Goal: Information Seeking & Learning: Learn about a topic

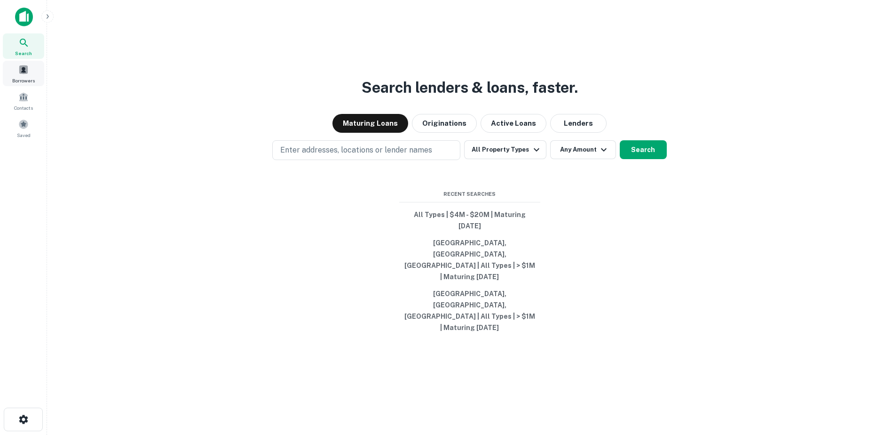
click at [19, 78] on span "Borrowers" at bounding box center [23, 81] width 23 height 8
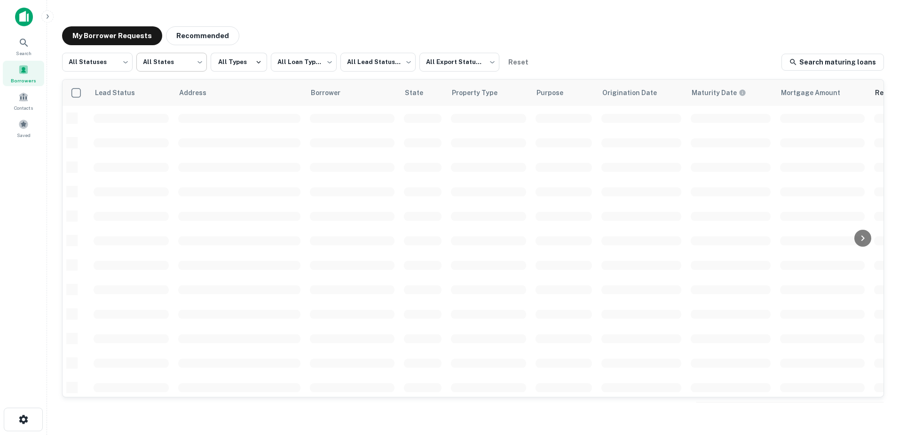
click at [171, 64] on body "**********" at bounding box center [449, 217] width 899 height 435
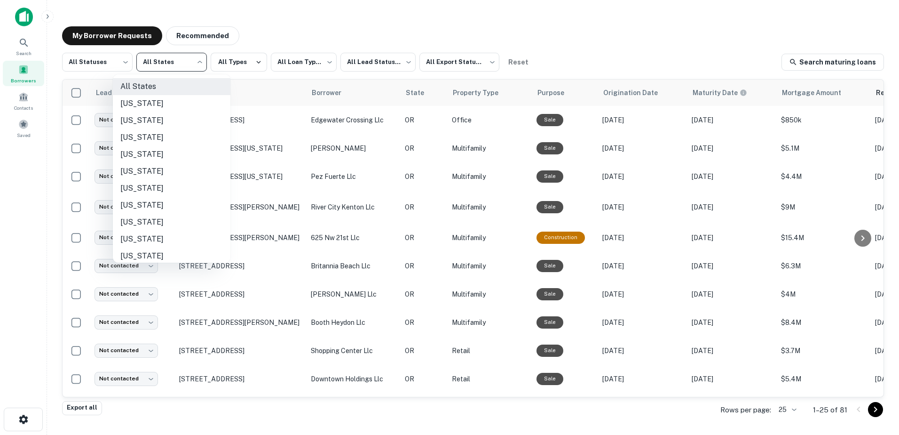
scroll to position [511, 0]
click at [147, 197] on li "[US_STATE]" at bounding box center [172, 202] width 118 height 17
type input "**"
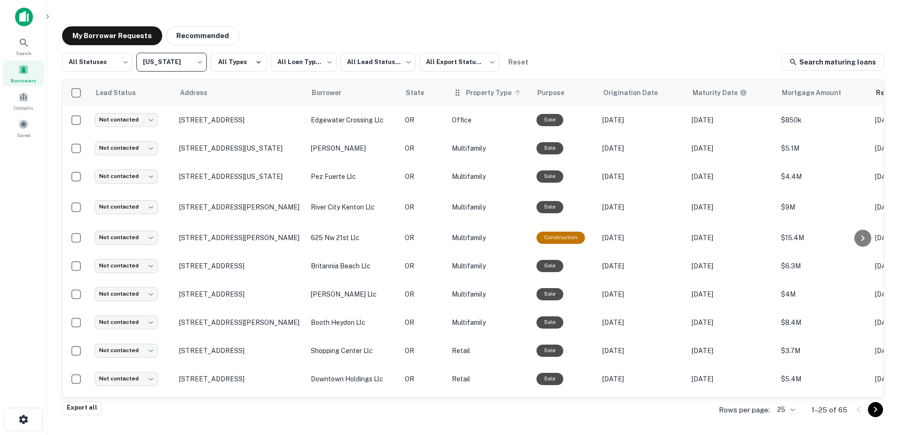
click at [478, 93] on span "Property Type" at bounding box center [495, 92] width 58 height 11
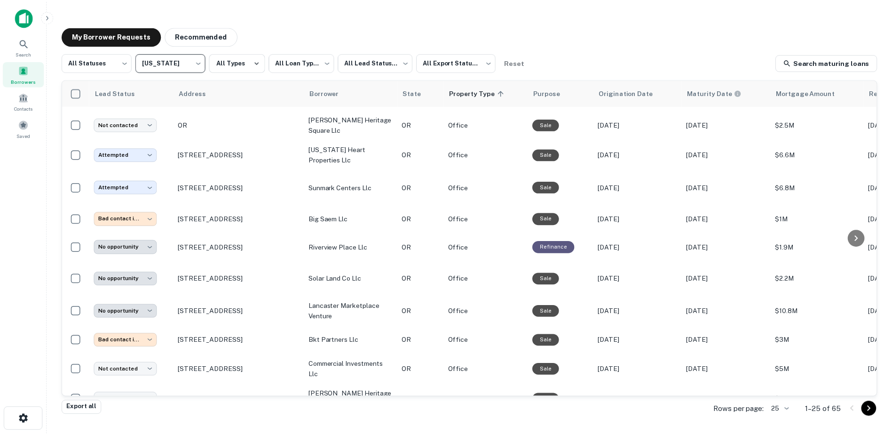
scroll to position [454, 0]
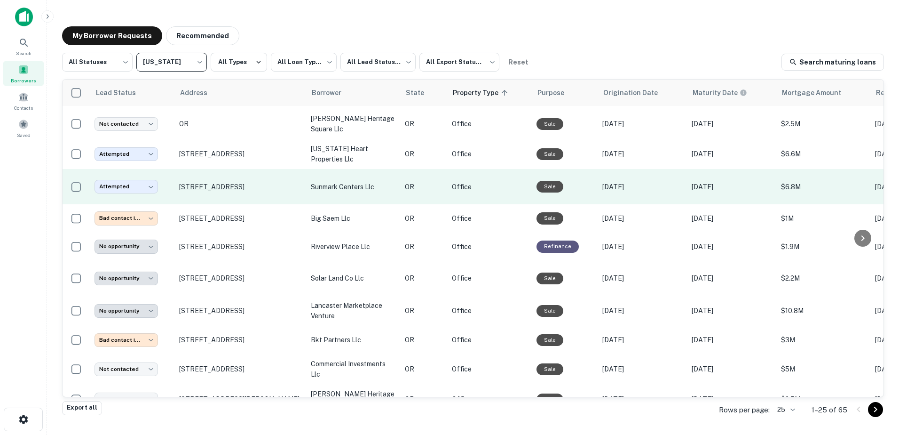
click at [215, 190] on p "[STREET_ADDRESS]" at bounding box center [240, 187] width 122 height 8
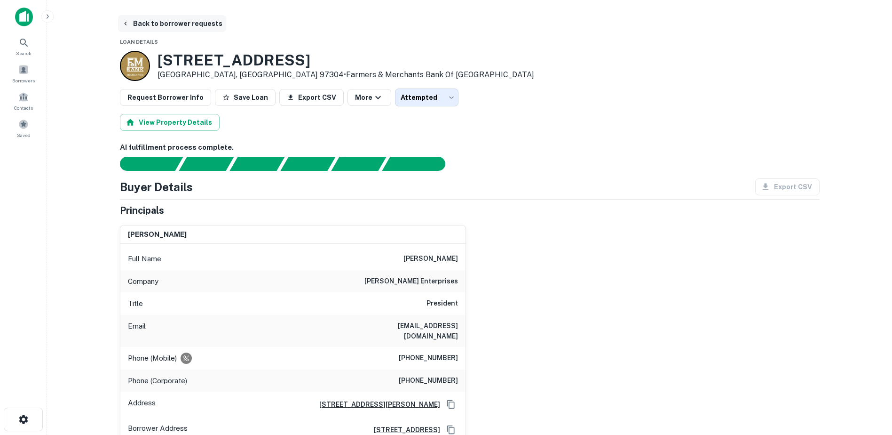
click at [142, 23] on button "Back to borrower requests" at bounding box center [172, 23] width 108 height 17
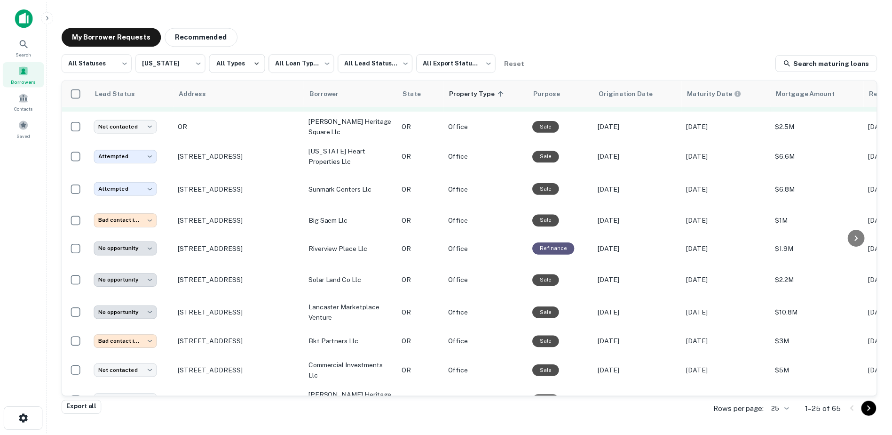
scroll to position [453, 0]
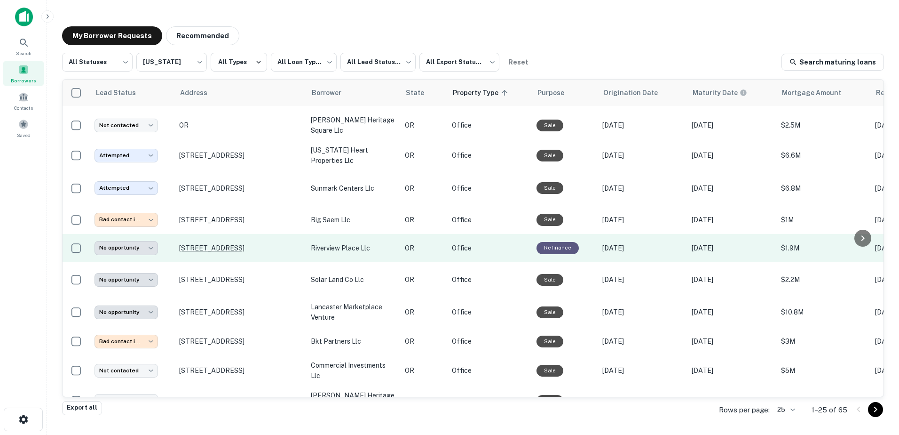
click at [205, 250] on p "[STREET_ADDRESS]" at bounding box center [240, 248] width 122 height 8
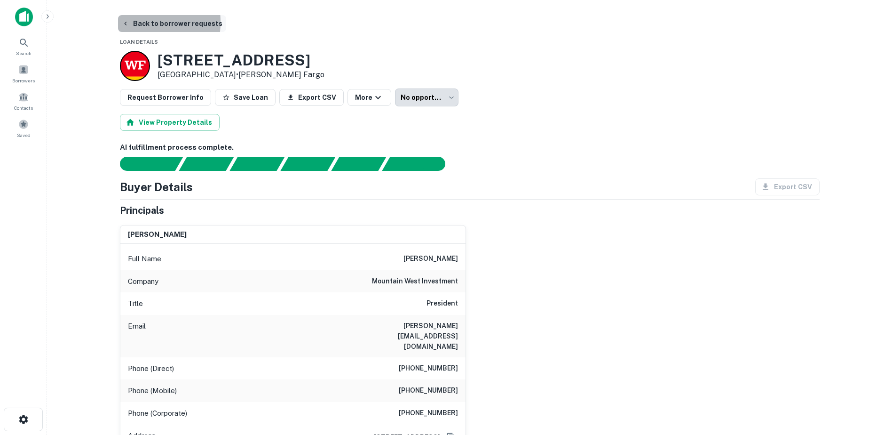
click at [122, 22] on icon "button" at bounding box center [126, 24] width 8 height 8
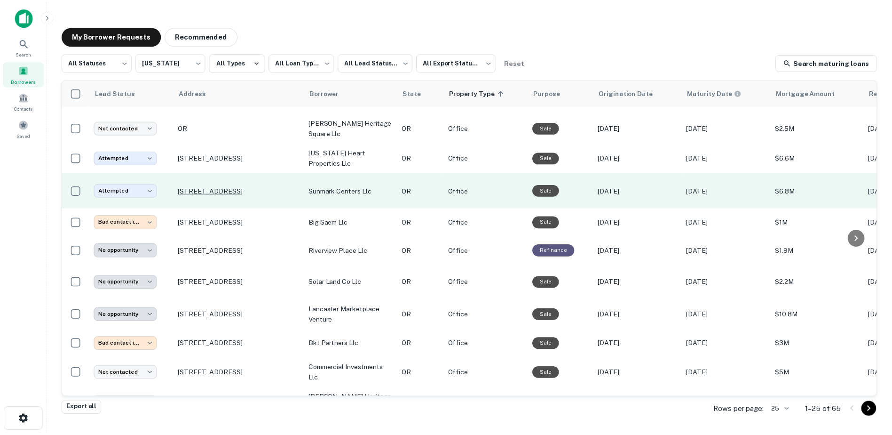
scroll to position [450, 0]
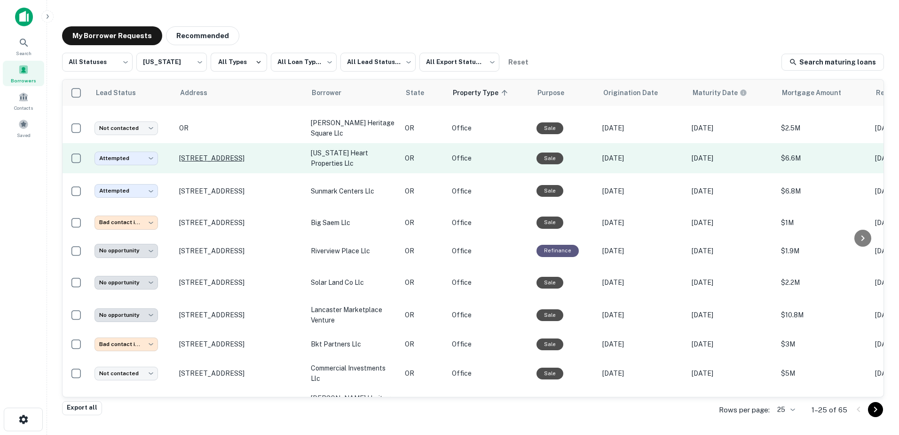
click at [198, 162] on p "[STREET_ADDRESS]" at bounding box center [240, 158] width 122 height 8
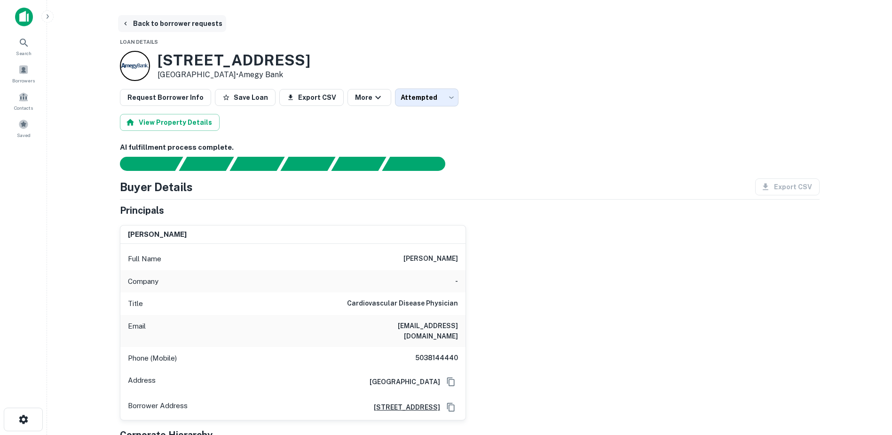
click at [120, 27] on button "Back to borrower requests" at bounding box center [172, 23] width 108 height 17
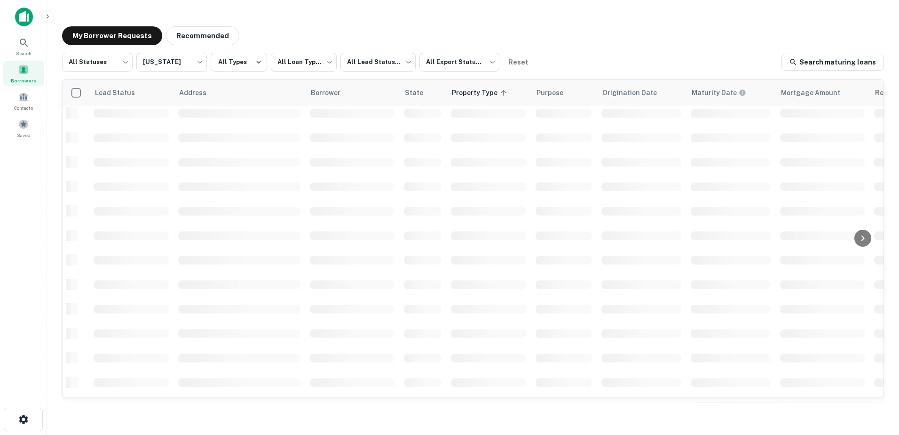
scroll to position [328, 0]
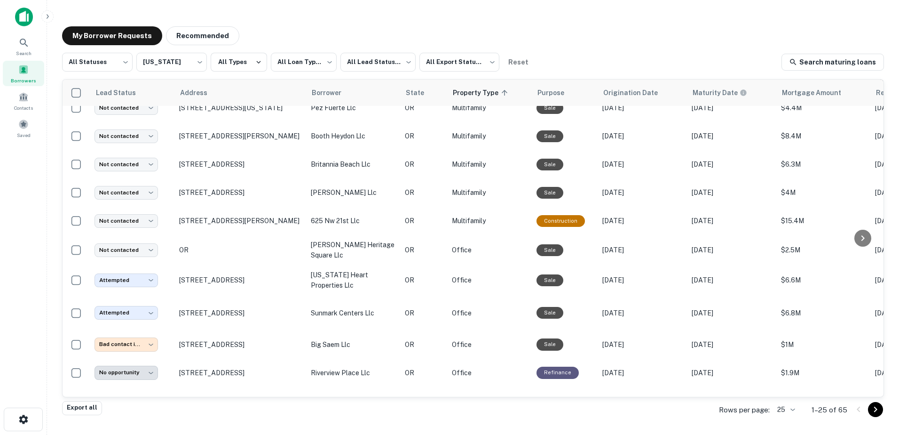
click at [878, 409] on icon "Go to next page" at bounding box center [875, 409] width 11 height 11
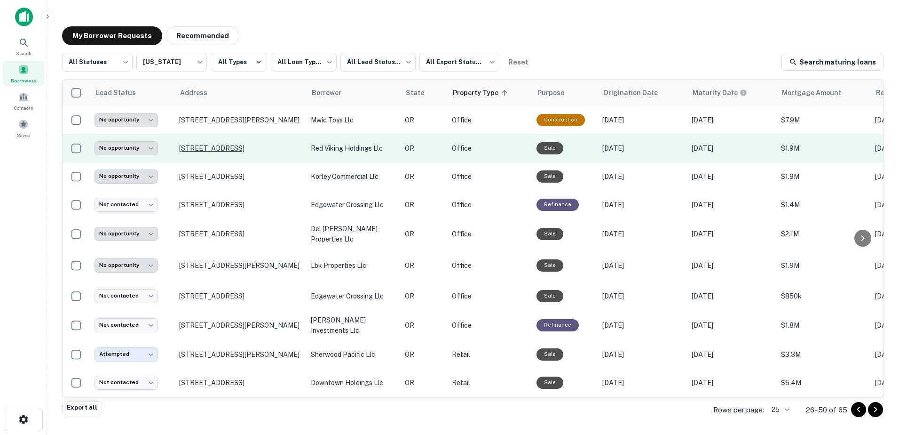
click at [220, 149] on p "[STREET_ADDRESS]" at bounding box center [240, 148] width 122 height 8
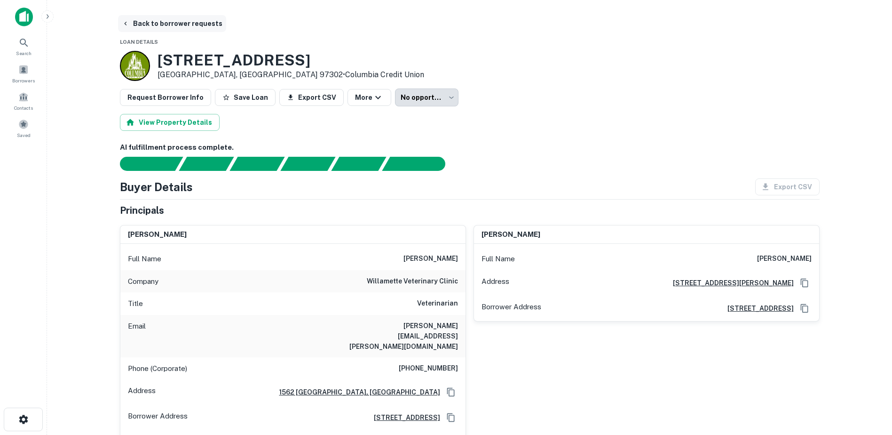
click at [135, 17] on button "Back to borrower requests" at bounding box center [172, 23] width 108 height 17
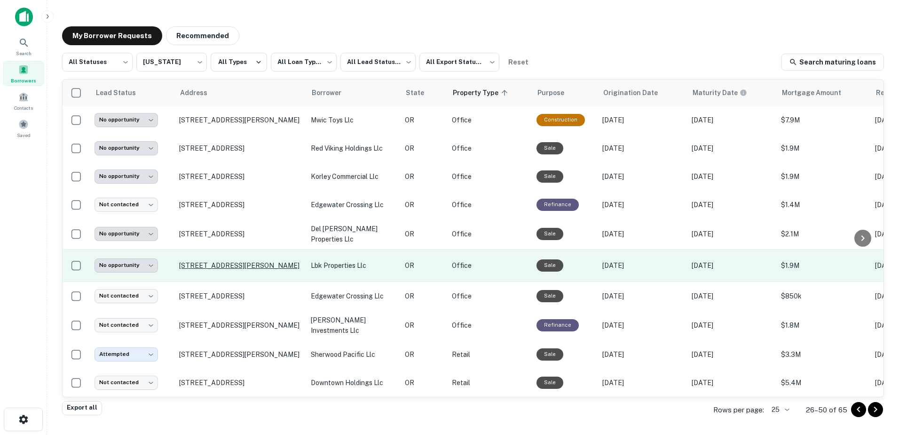
click at [207, 262] on p "[STREET_ADDRESS][PERSON_NAME]" at bounding box center [240, 265] width 122 height 8
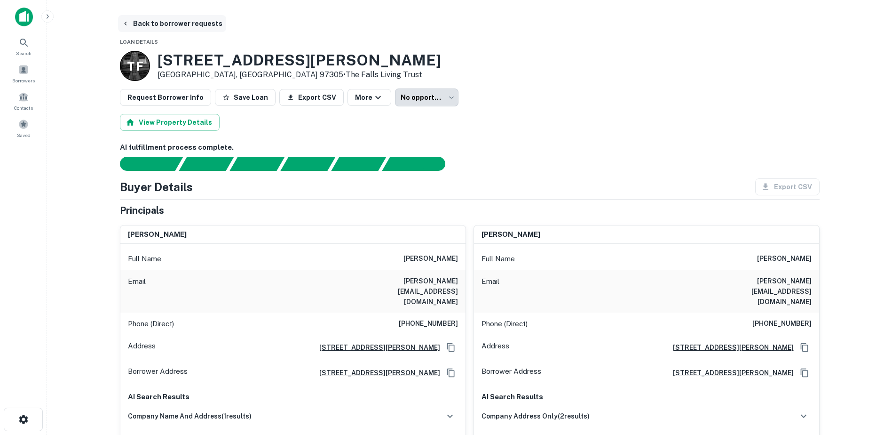
click at [124, 24] on icon "button" at bounding box center [126, 24] width 8 height 8
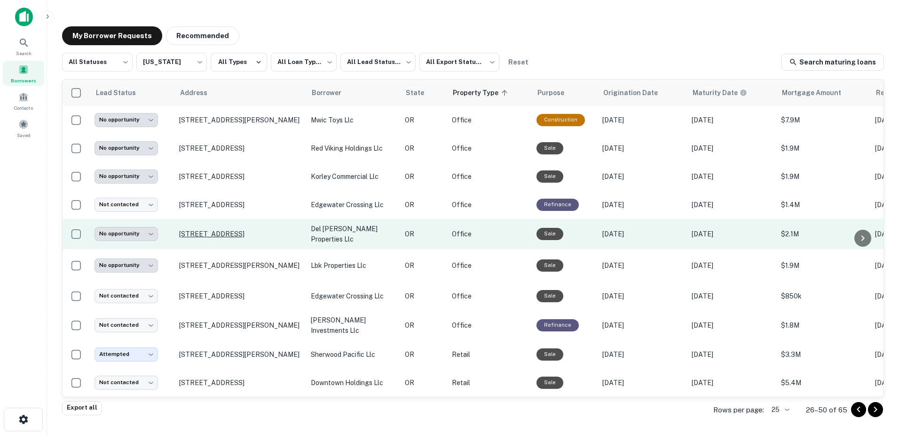
click at [224, 230] on p "[STREET_ADDRESS]" at bounding box center [240, 234] width 122 height 8
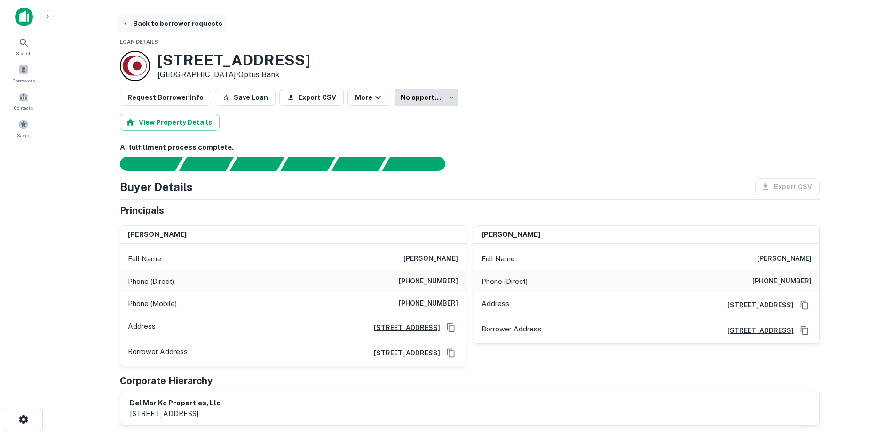
click at [134, 24] on button "Back to borrower requests" at bounding box center [172, 23] width 108 height 17
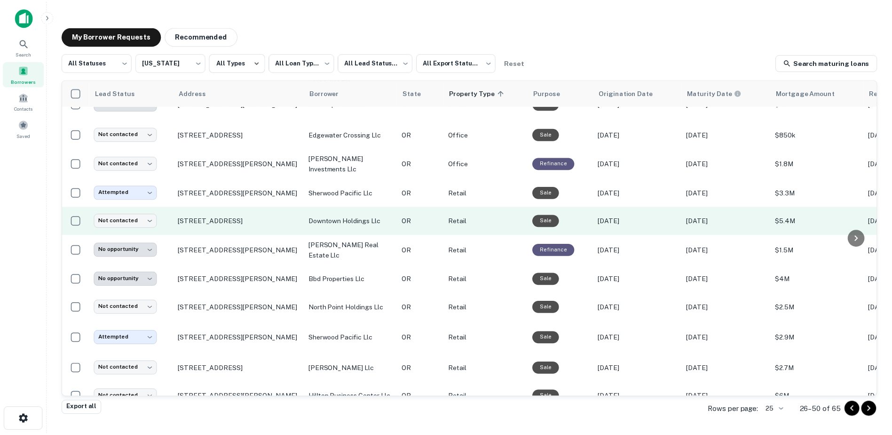
scroll to position [161, 0]
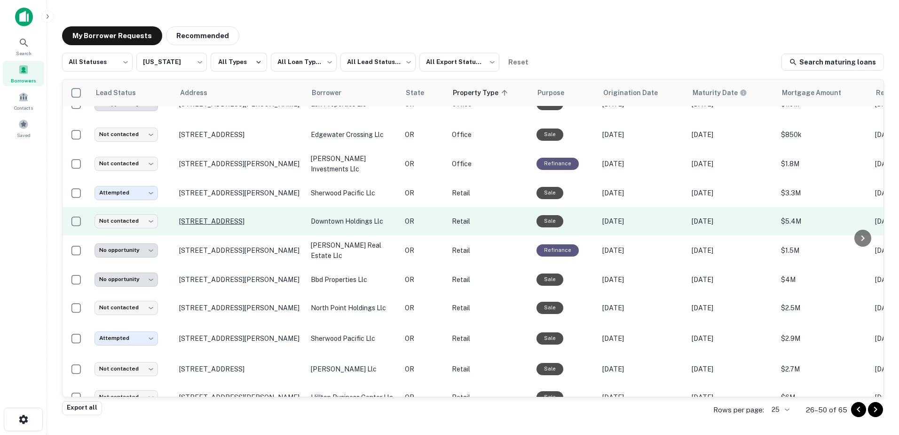
click at [197, 219] on p "[STREET_ADDRESS]" at bounding box center [240, 221] width 122 height 8
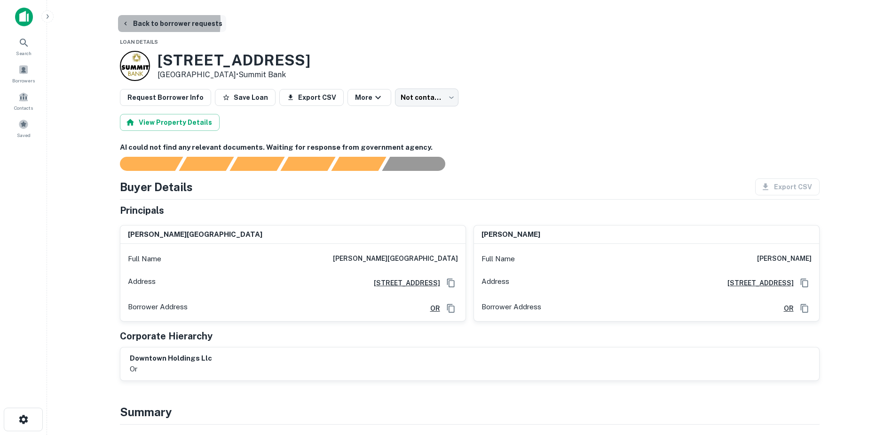
click at [120, 21] on button "Back to borrower requests" at bounding box center [172, 23] width 108 height 17
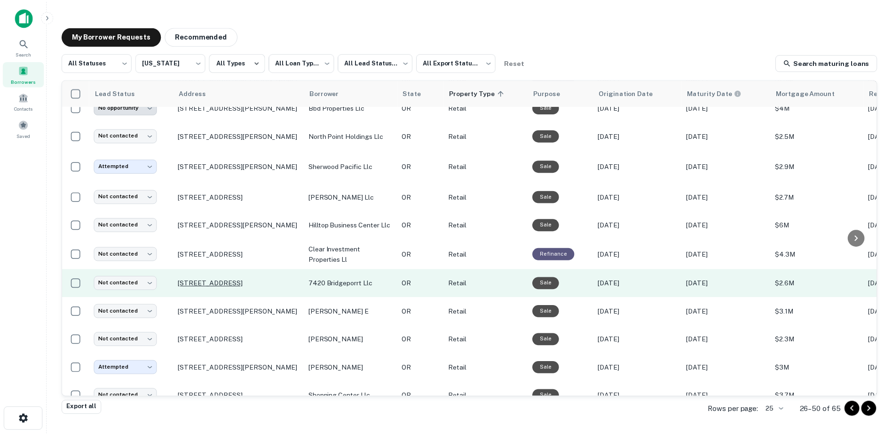
scroll to position [334, 0]
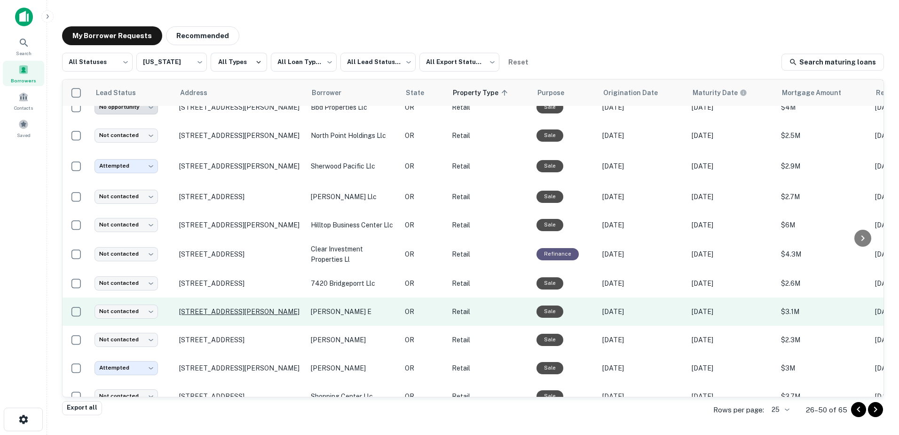
click at [231, 307] on p "[STREET_ADDRESS][PERSON_NAME]" at bounding box center [240, 311] width 122 height 8
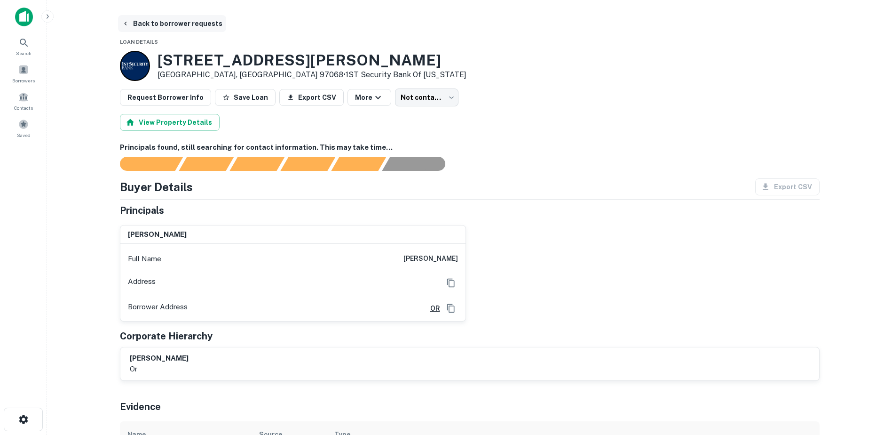
click at [132, 29] on button "Back to borrower requests" at bounding box center [172, 23] width 108 height 17
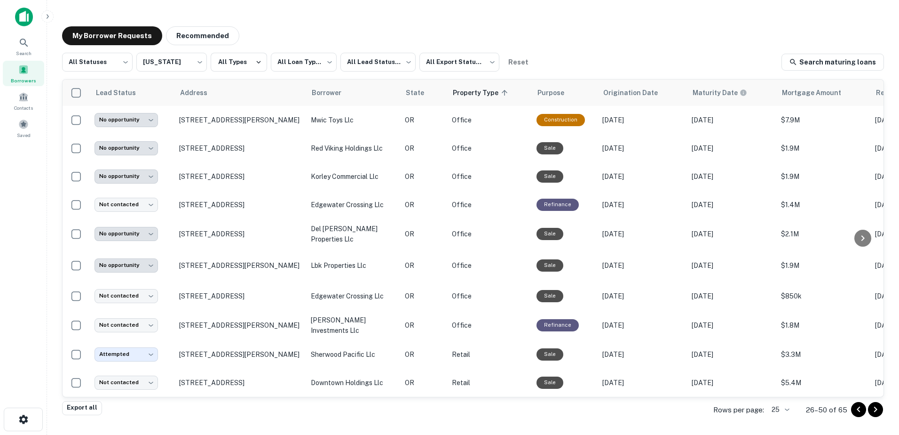
click at [856, 408] on icon "Go to previous page" at bounding box center [858, 409] width 11 height 11
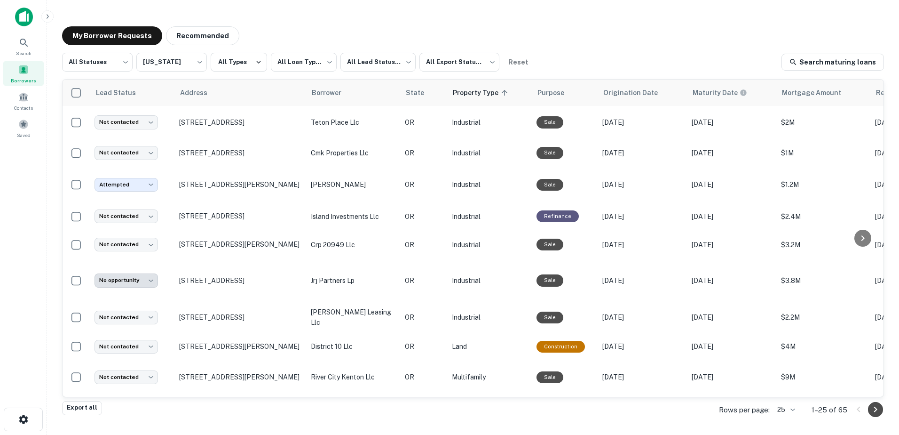
click at [870, 410] on icon "Go to next page" at bounding box center [875, 409] width 11 height 11
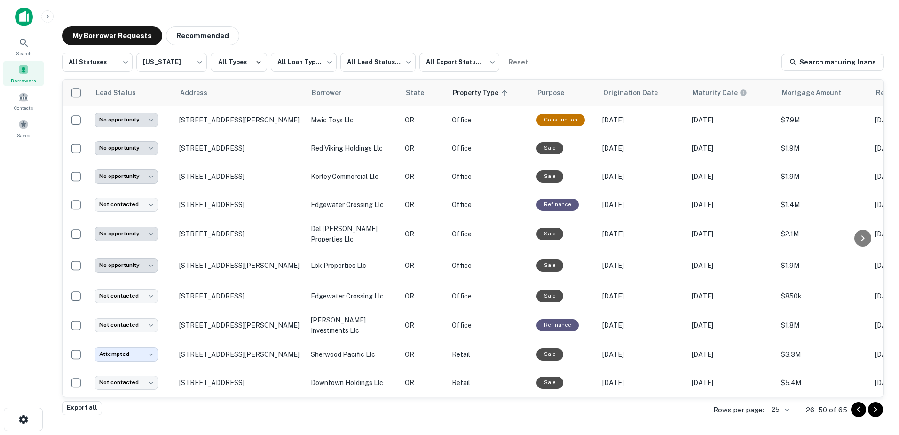
scroll to position [466, 0]
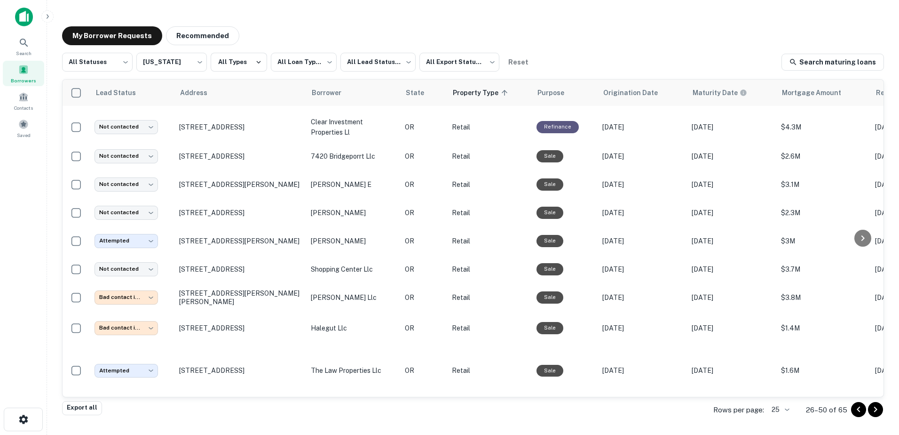
click at [857, 407] on icon "Go to previous page" at bounding box center [858, 409] width 11 height 11
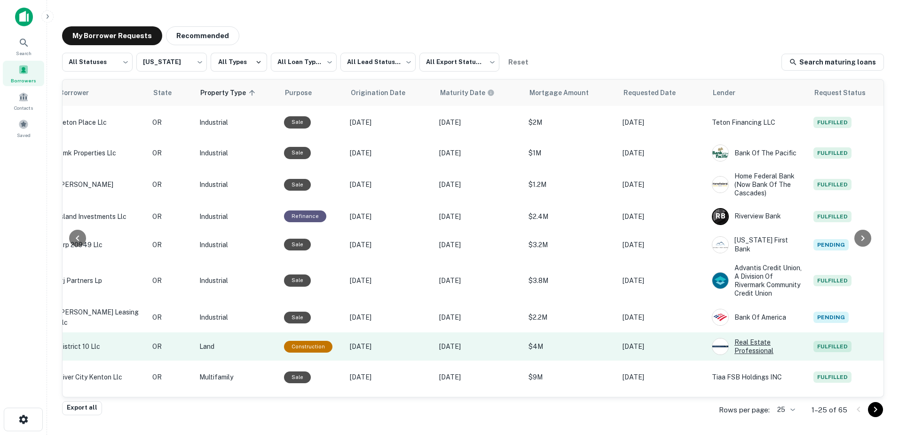
scroll to position [0, 255]
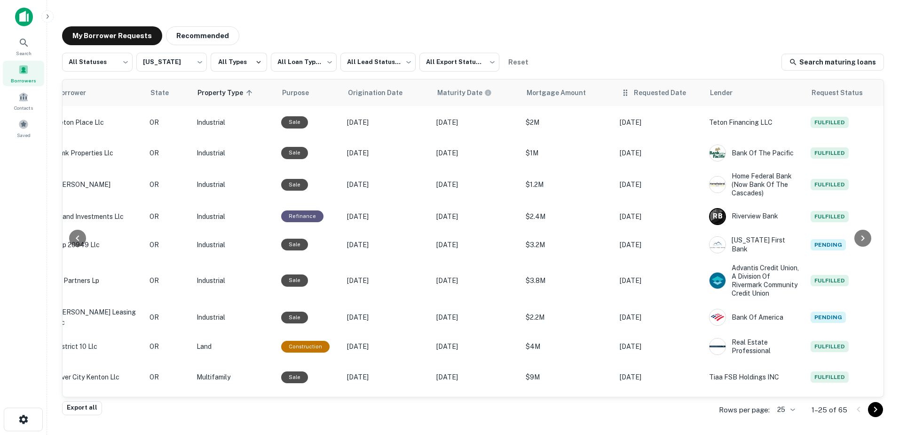
click at [630, 95] on div "Requested Date" at bounding box center [660, 92] width 78 height 11
click at [654, 92] on span "Requested Date" at bounding box center [666, 92] width 64 height 11
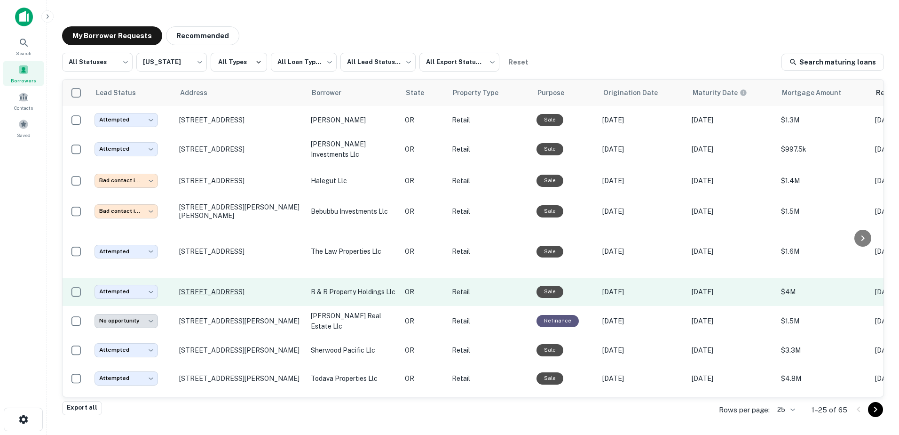
click at [227, 291] on p "[STREET_ADDRESS]" at bounding box center [240, 291] width 122 height 8
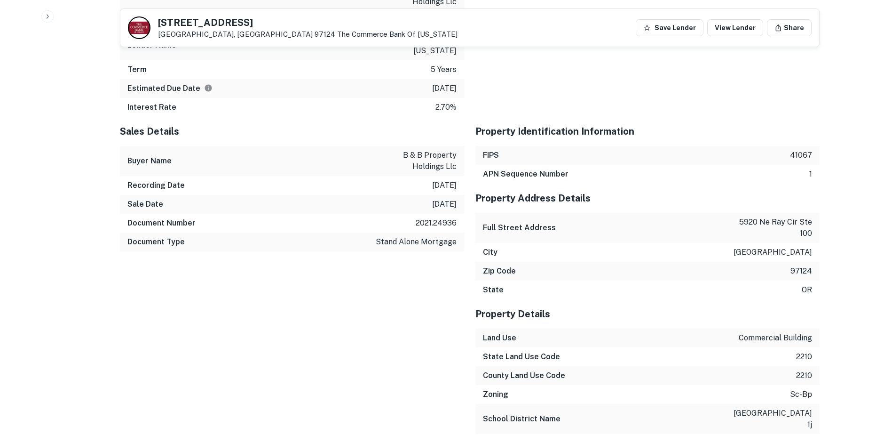
scroll to position [1174, 0]
